Goal: Task Accomplishment & Management: Use online tool/utility

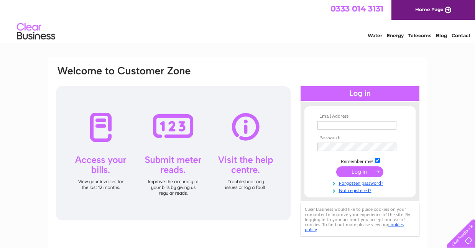
click at [371, 120] on td at bounding box center [359, 125] width 89 height 12
click at [370, 122] on input "text" at bounding box center [357, 125] width 80 height 9
type input "ghimpu_alexandru@icloud.com"
click at [367, 171] on input "submit" at bounding box center [359, 171] width 47 height 11
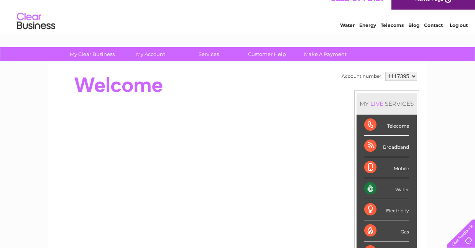
scroll to position [9, 0]
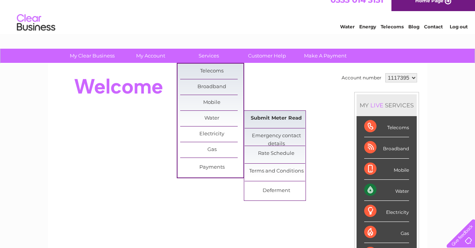
click at [259, 118] on link "Submit Meter Read" at bounding box center [275, 118] width 63 height 15
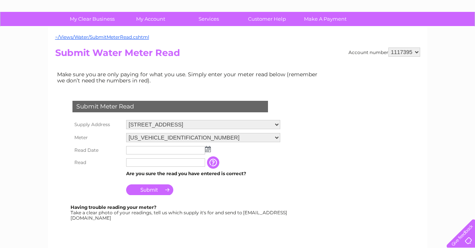
scroll to position [83, 0]
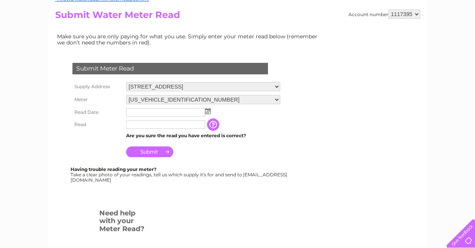
click at [208, 114] on img at bounding box center [208, 111] width 6 height 6
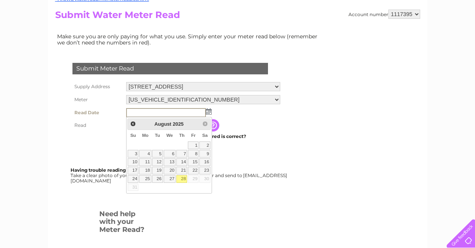
click at [183, 178] on link "28" at bounding box center [181, 179] width 11 height 8
type input "2025/08/28"
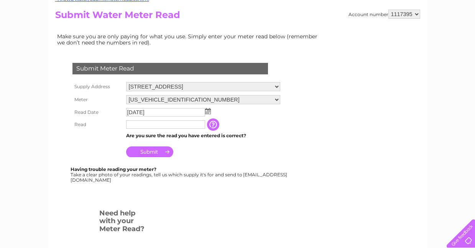
click at [171, 127] on input "text" at bounding box center [165, 124] width 79 height 8
type input "00000"
click at [151, 156] on input "Submit" at bounding box center [149, 152] width 47 height 11
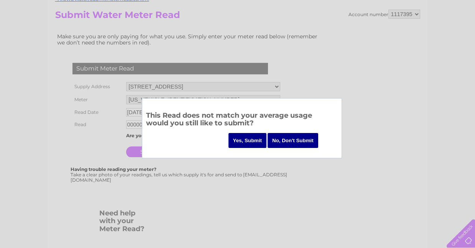
click at [241, 137] on input "Yes, Submit" at bounding box center [247, 140] width 38 height 15
